Goal: Task Accomplishment & Management: Manage account settings

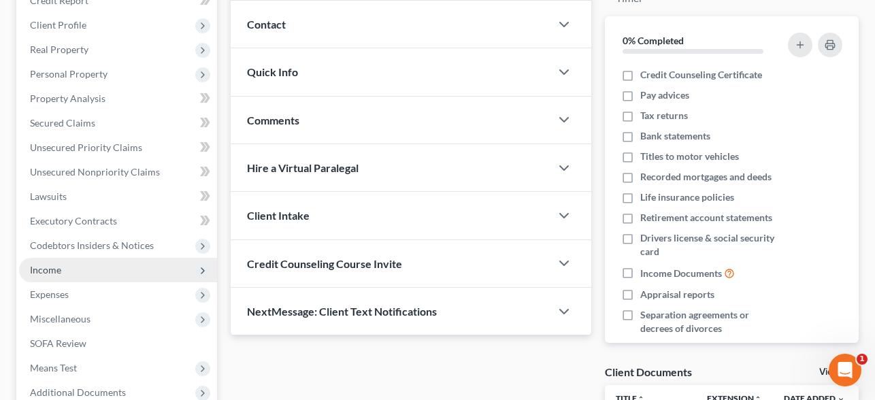
click at [48, 273] on span "Income" at bounding box center [45, 270] width 31 height 12
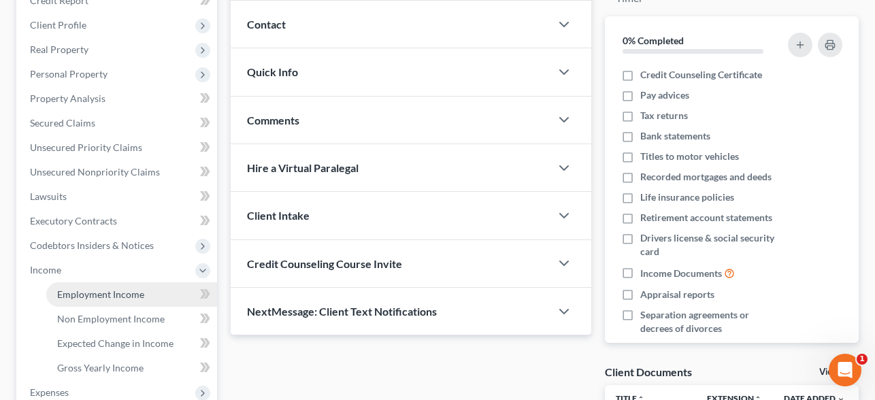
click at [80, 285] on link "Employment Income" at bounding box center [131, 294] width 171 height 25
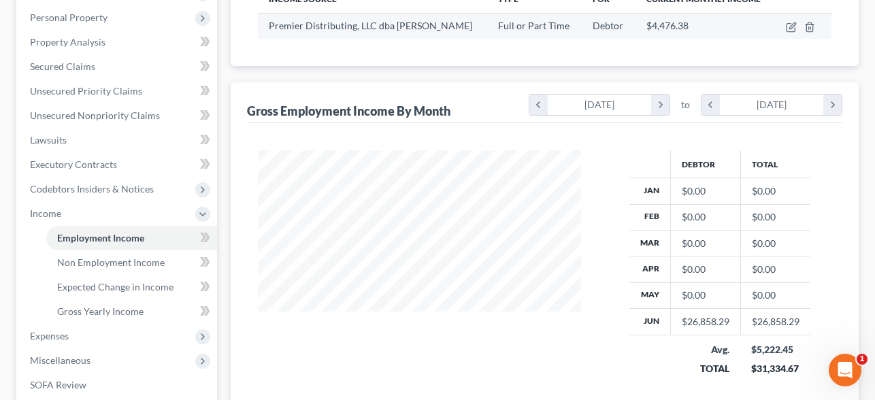
scroll to position [165, 0]
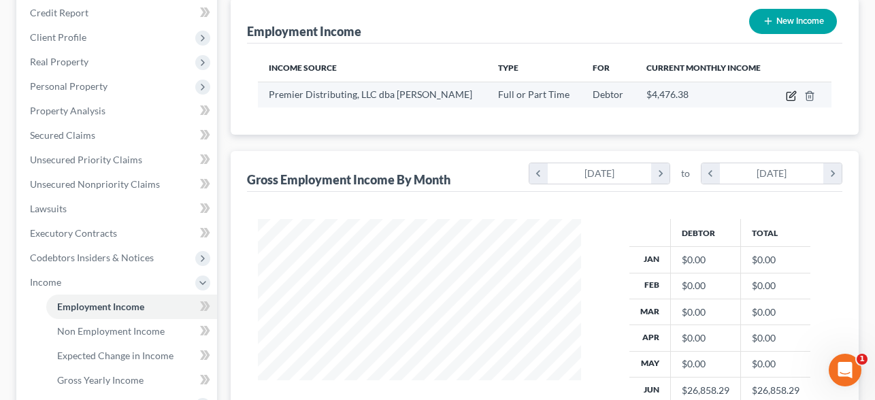
click at [788, 95] on icon "button" at bounding box center [791, 96] width 11 height 11
select select "0"
select select "34"
select select "0"
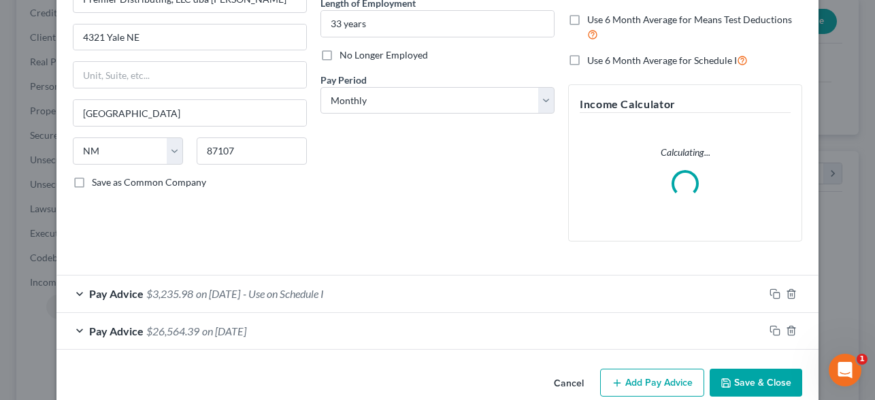
scroll to position [167, 0]
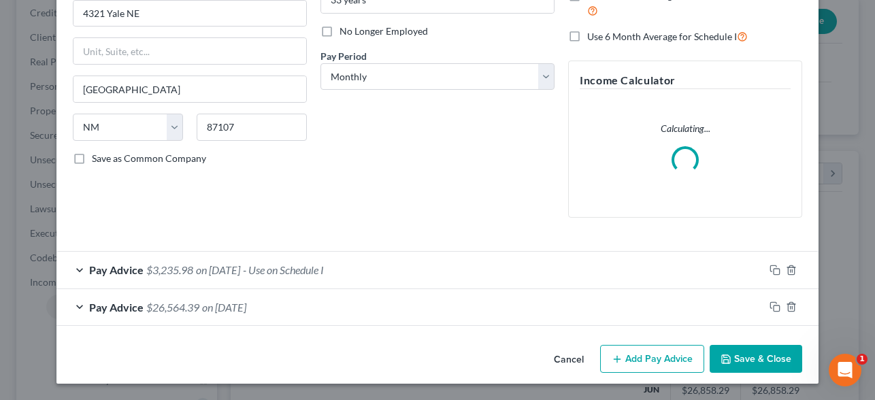
click at [80, 270] on div "Pay Advice $3,235.98 on [DATE] - Use on Schedule I" at bounding box center [410, 270] width 708 height 36
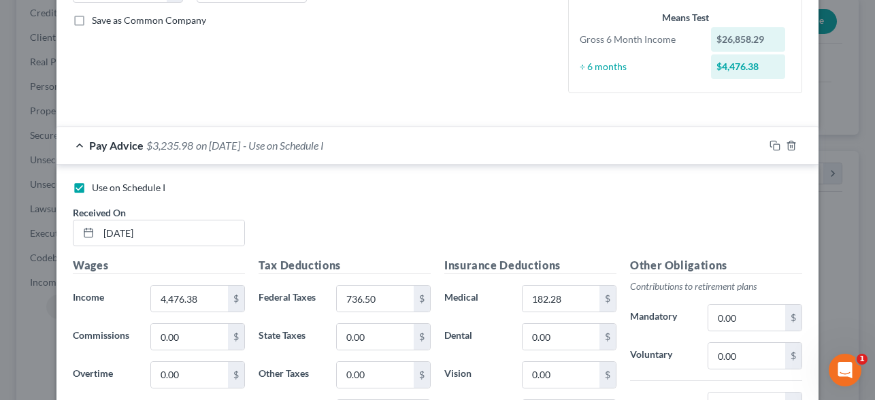
scroll to position [371, 0]
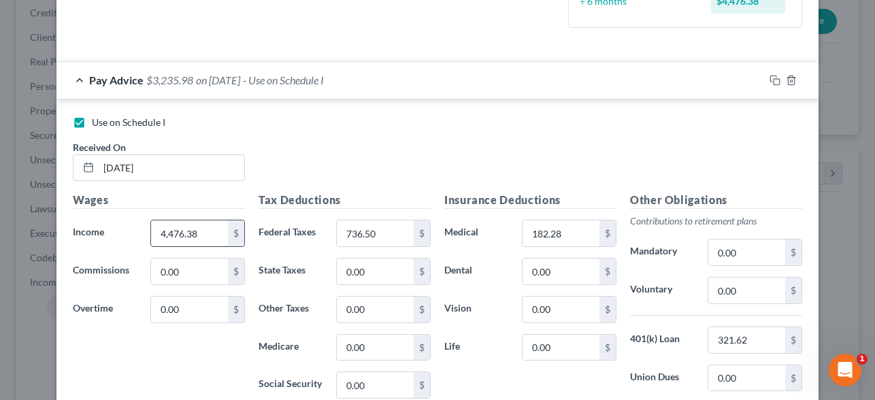
click at [203, 237] on input "4,476.38" at bounding box center [189, 234] width 77 height 26
click at [291, 119] on div "Use on Schedule I" at bounding box center [438, 123] width 730 height 14
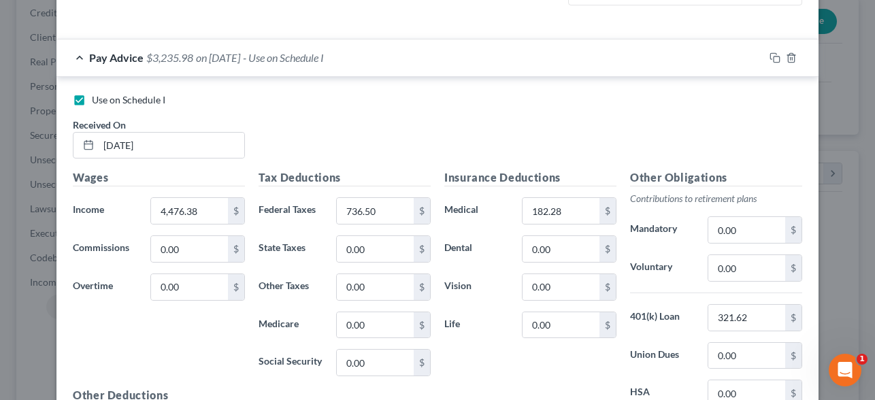
scroll to position [398, 0]
